Goal: Navigation & Orientation: Find specific page/section

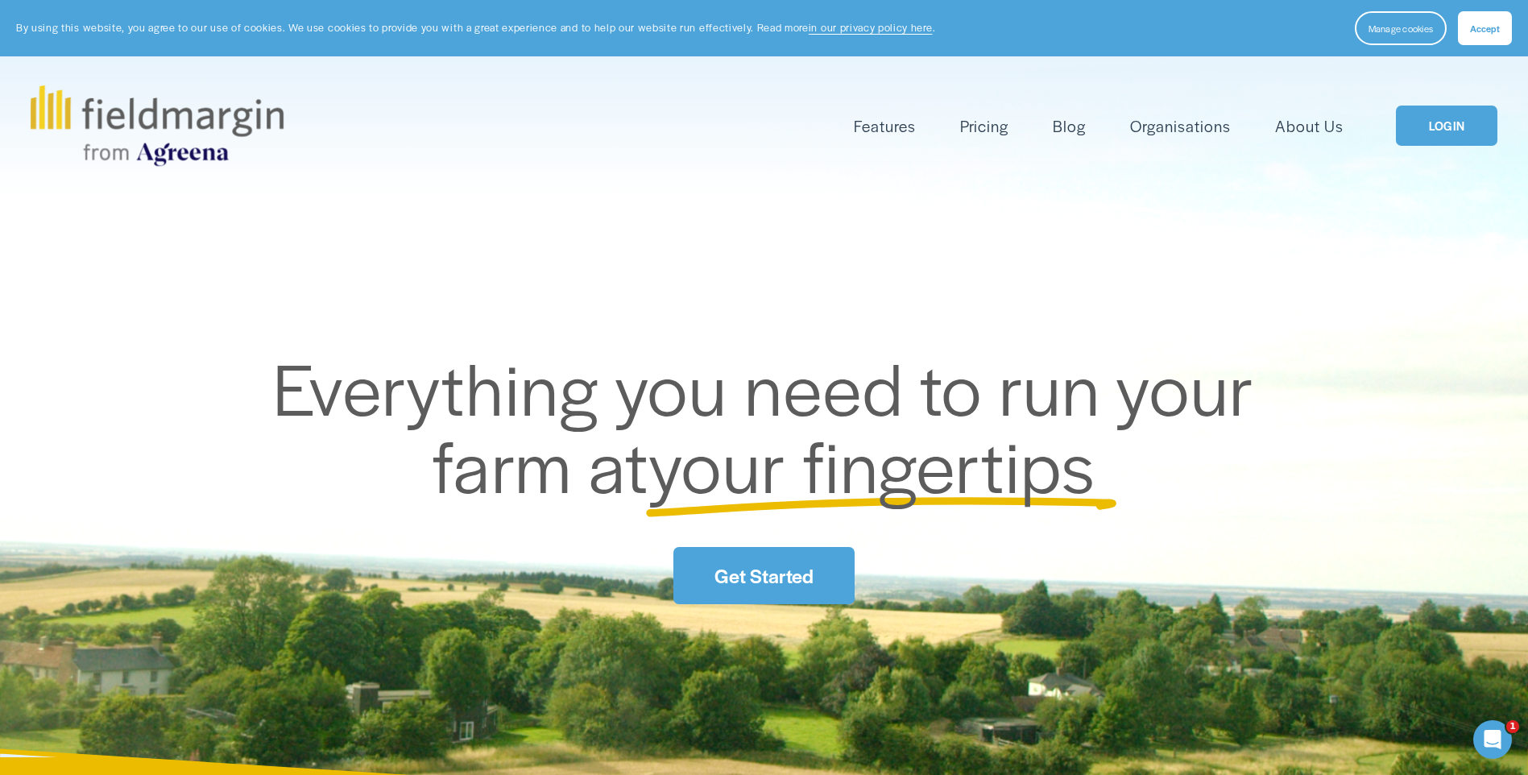
click at [1444, 123] on link "LOGIN" at bounding box center [1446, 126] width 101 height 41
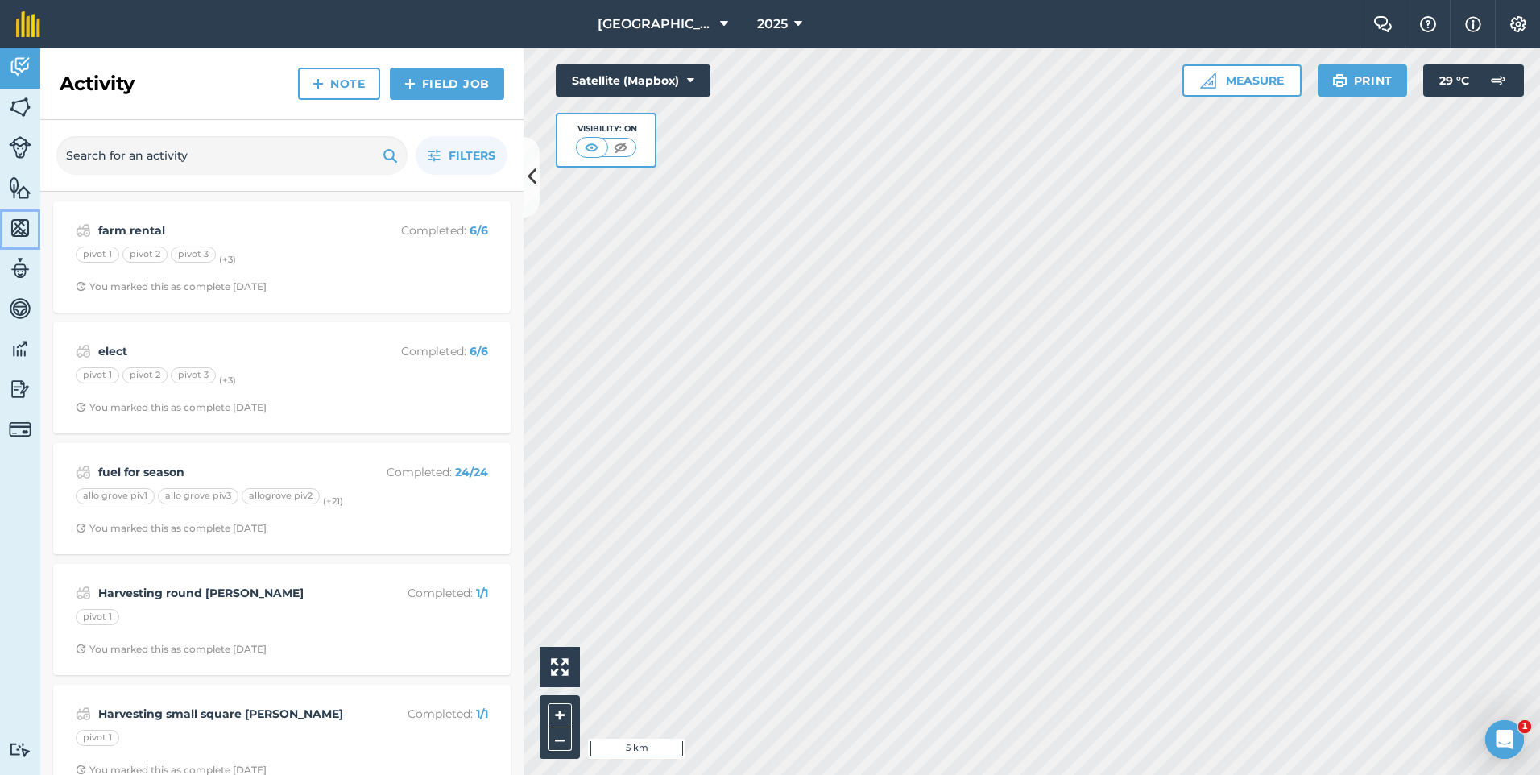
click at [19, 234] on img at bounding box center [20, 228] width 23 height 24
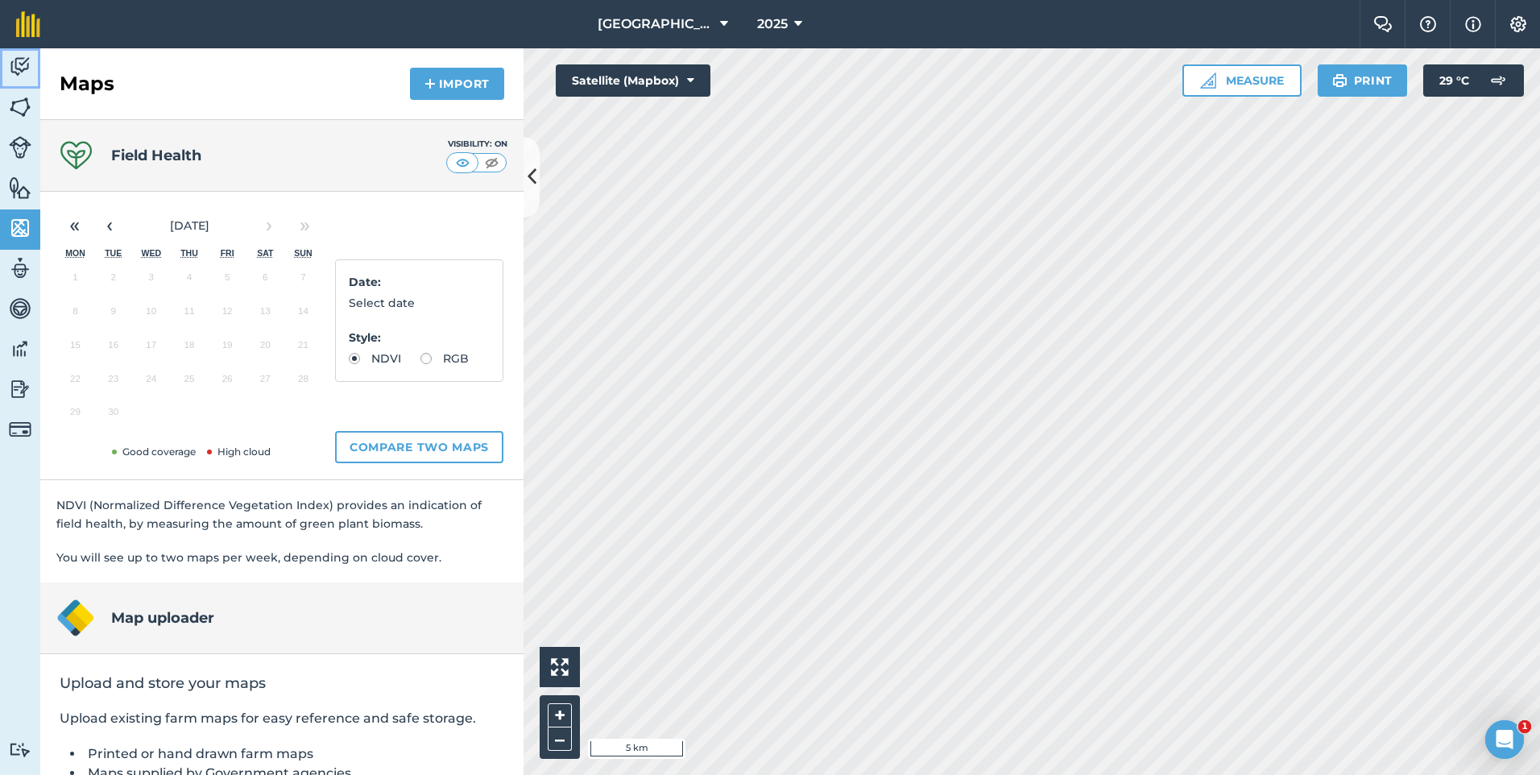
click at [23, 61] on img at bounding box center [20, 67] width 23 height 24
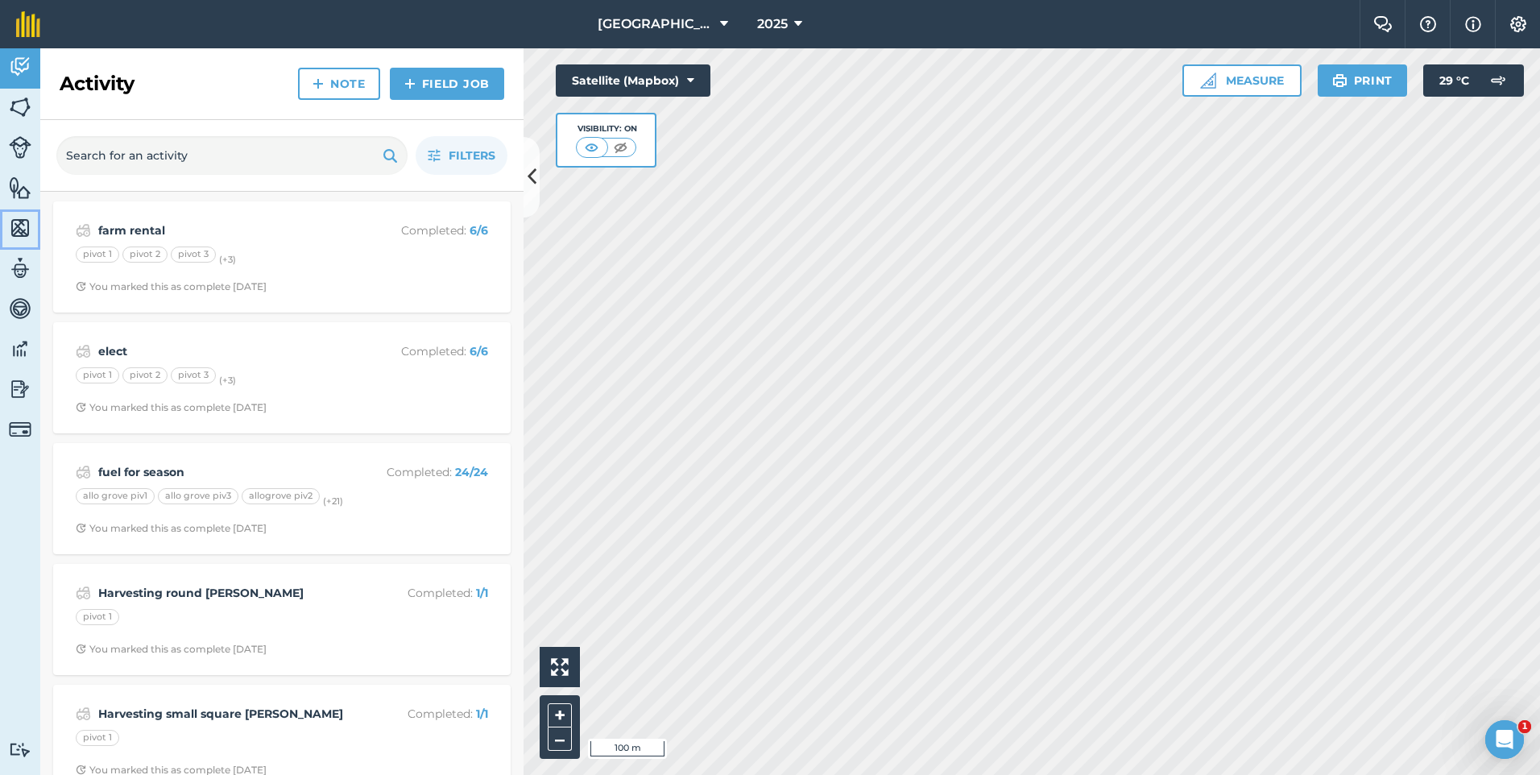
click at [13, 220] on img at bounding box center [20, 228] width 23 height 24
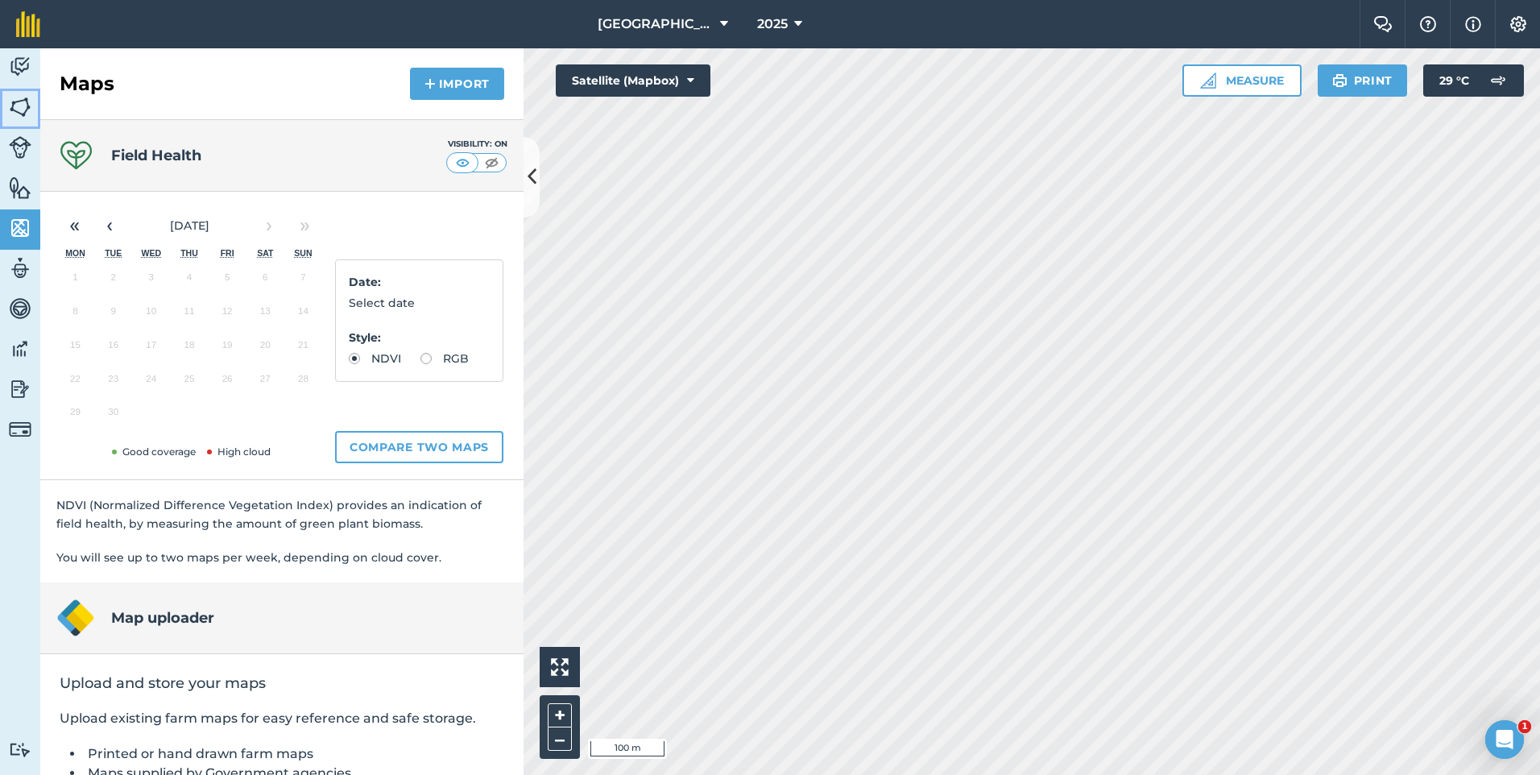
click at [27, 97] on img at bounding box center [20, 107] width 23 height 24
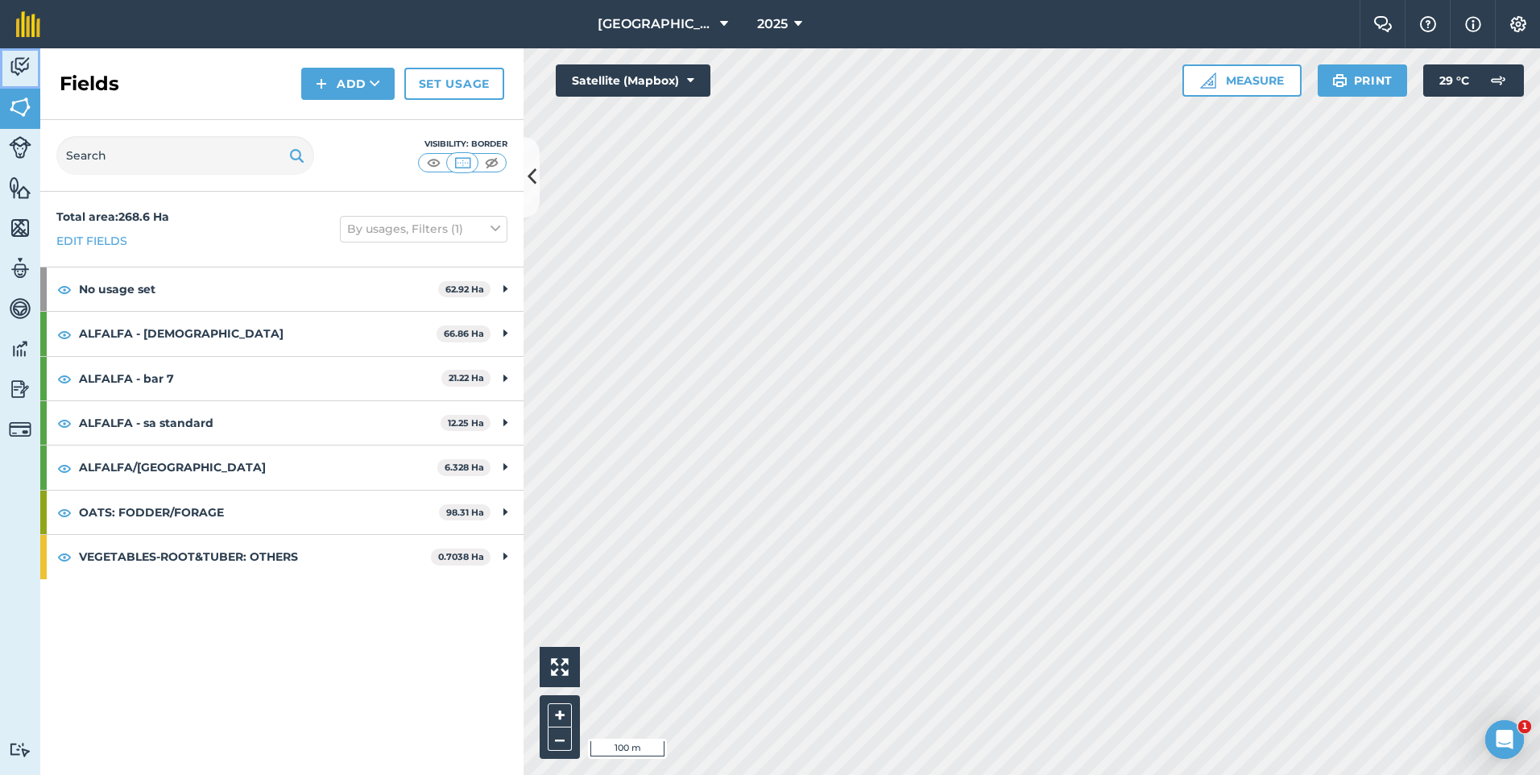
click at [27, 74] on img at bounding box center [20, 67] width 23 height 24
